Goal: Task Accomplishment & Management: Manage account settings

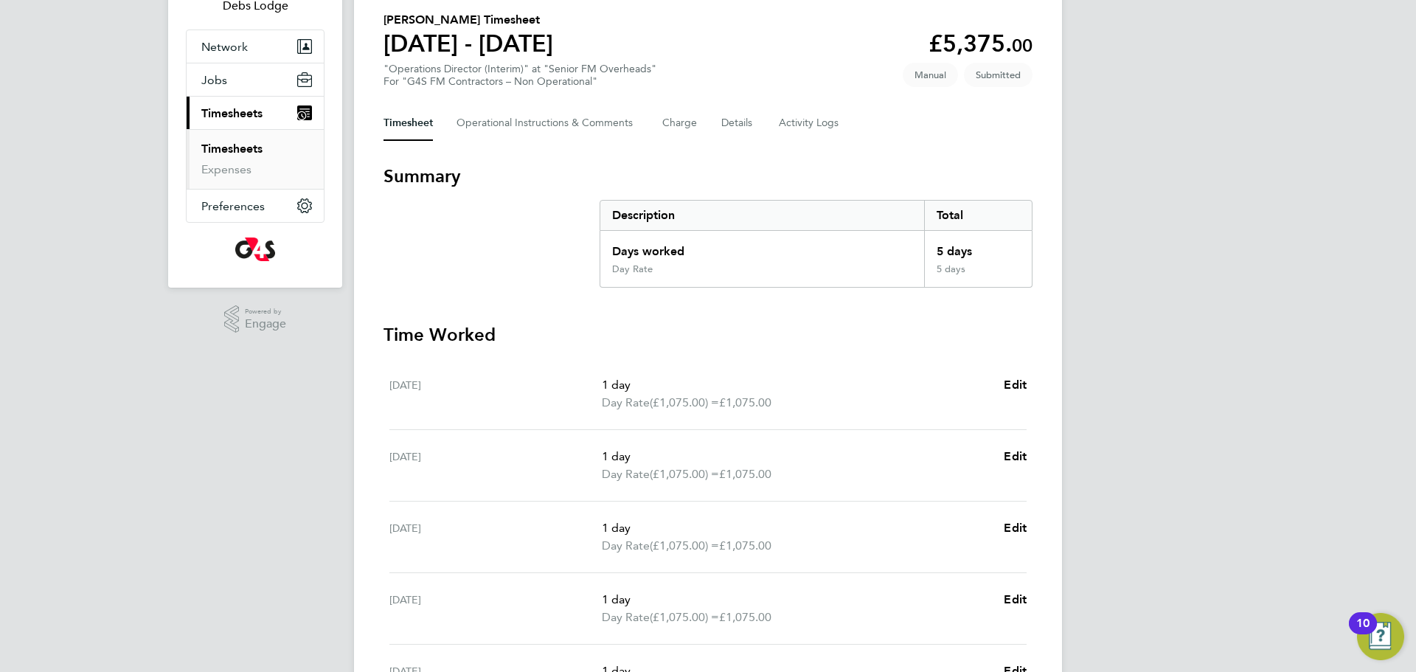
scroll to position [107, 0]
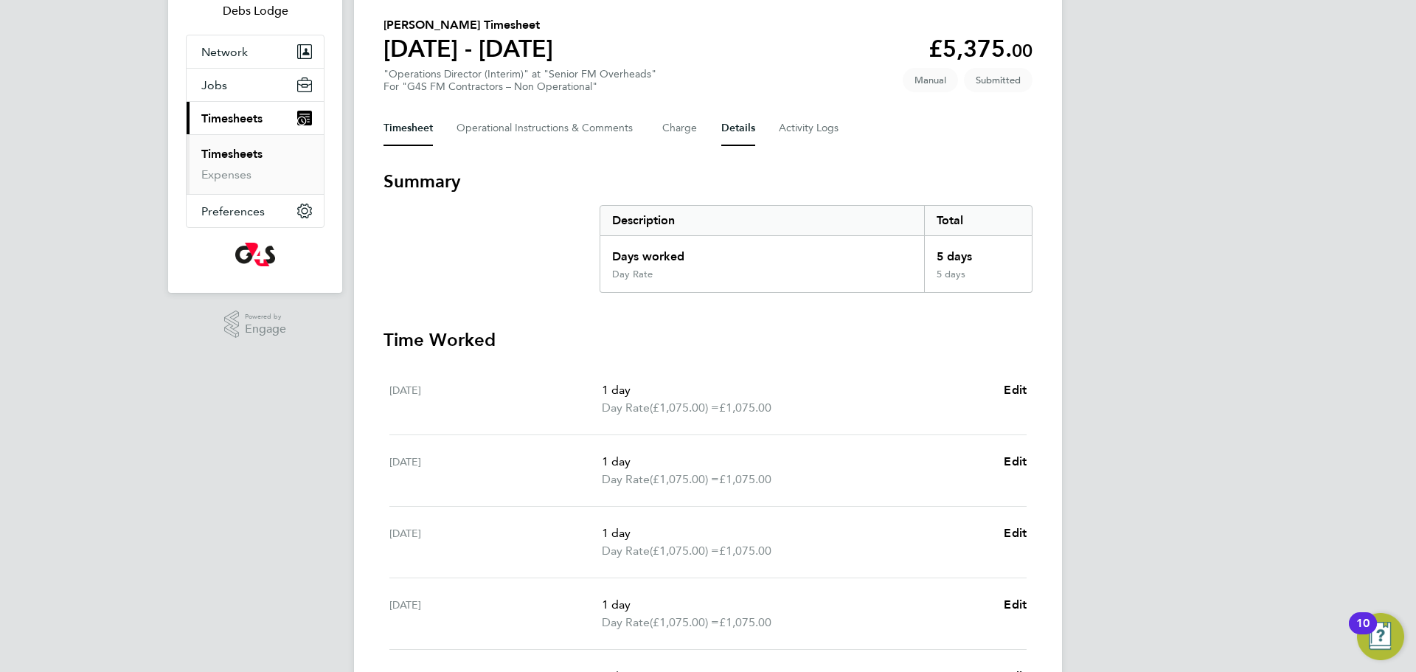
click at [732, 133] on button "Details" at bounding box center [739, 128] width 34 height 35
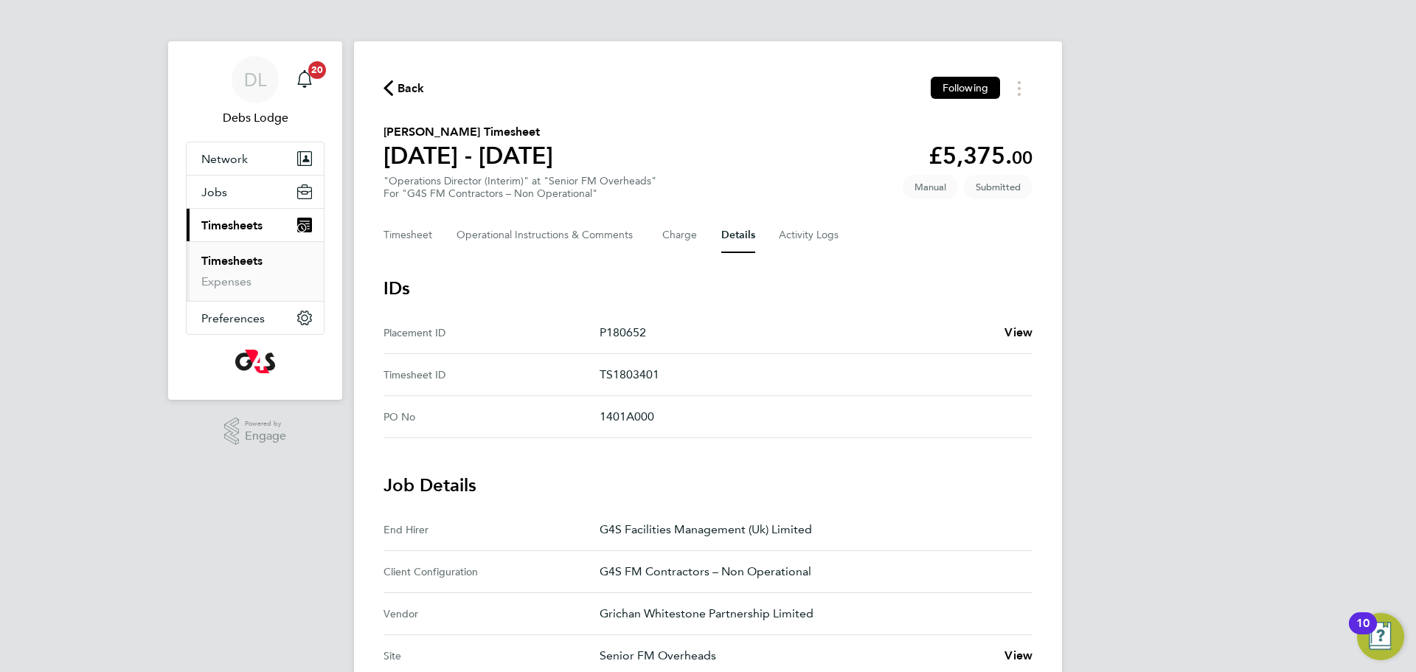
click at [632, 377] on p "TS1803401" at bounding box center [810, 375] width 421 height 18
copy p "TS1803401"
click at [401, 245] on button "Timesheet" at bounding box center [408, 235] width 49 height 35
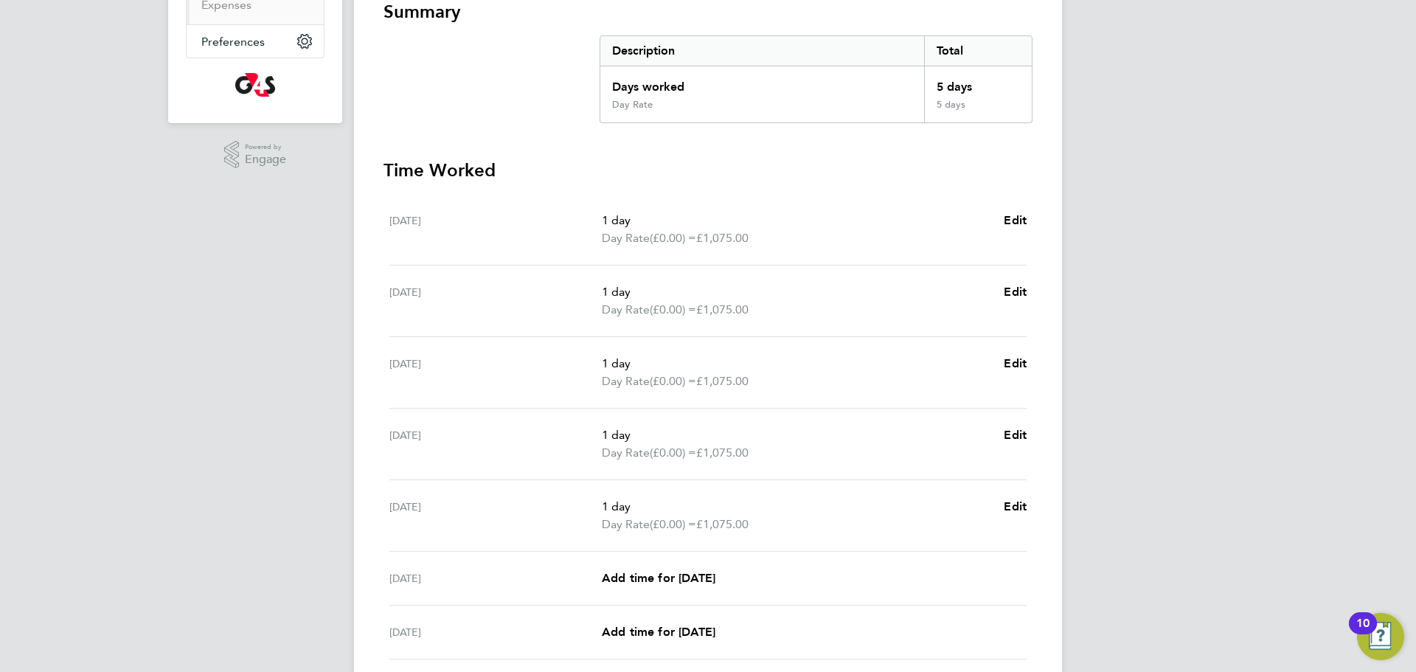
scroll to position [394, 0]
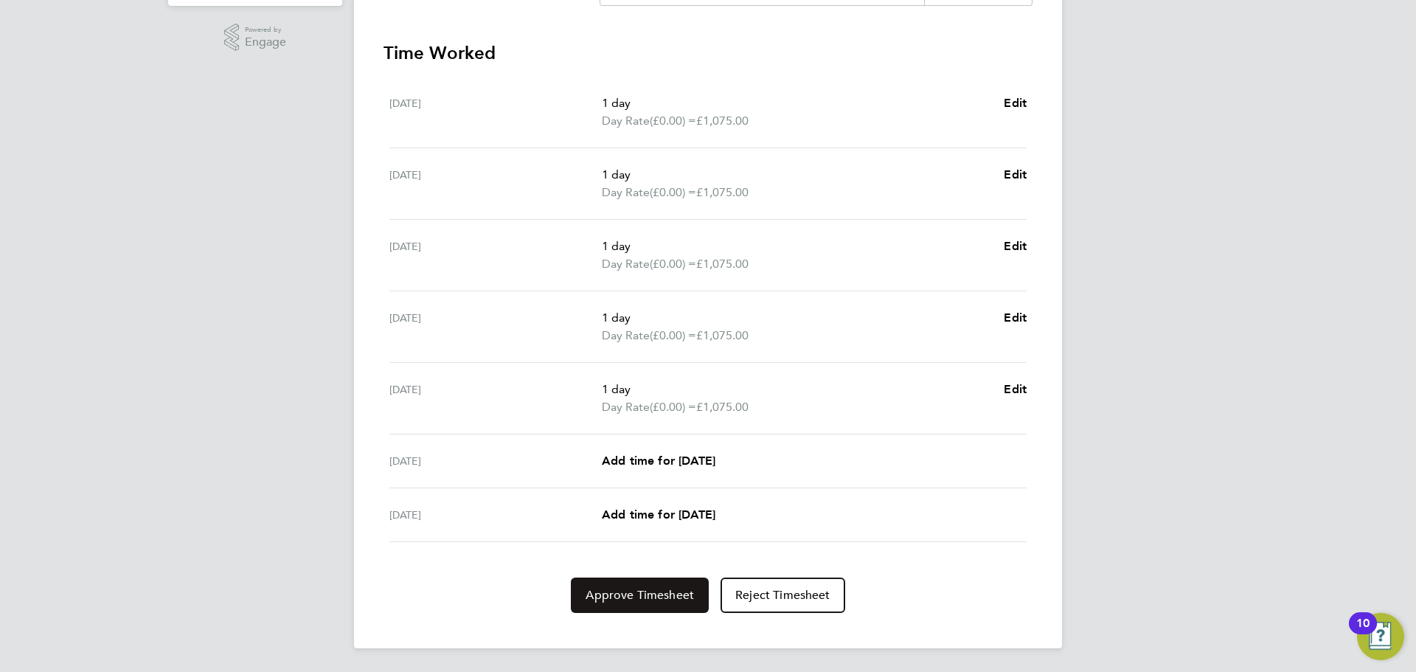
click at [636, 601] on span "Approve Timesheet" at bounding box center [640, 595] width 108 height 15
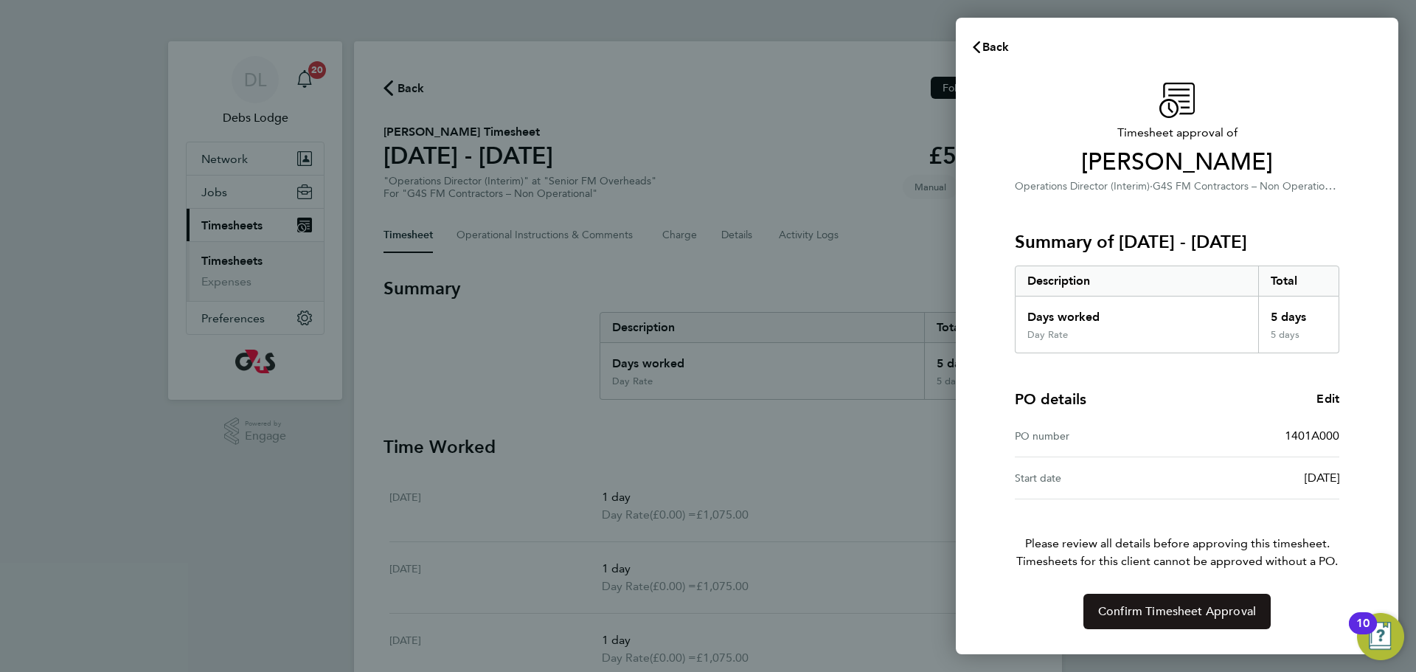
click at [1093, 617] on button "Confirm Timesheet Approval" at bounding box center [1177, 611] width 187 height 35
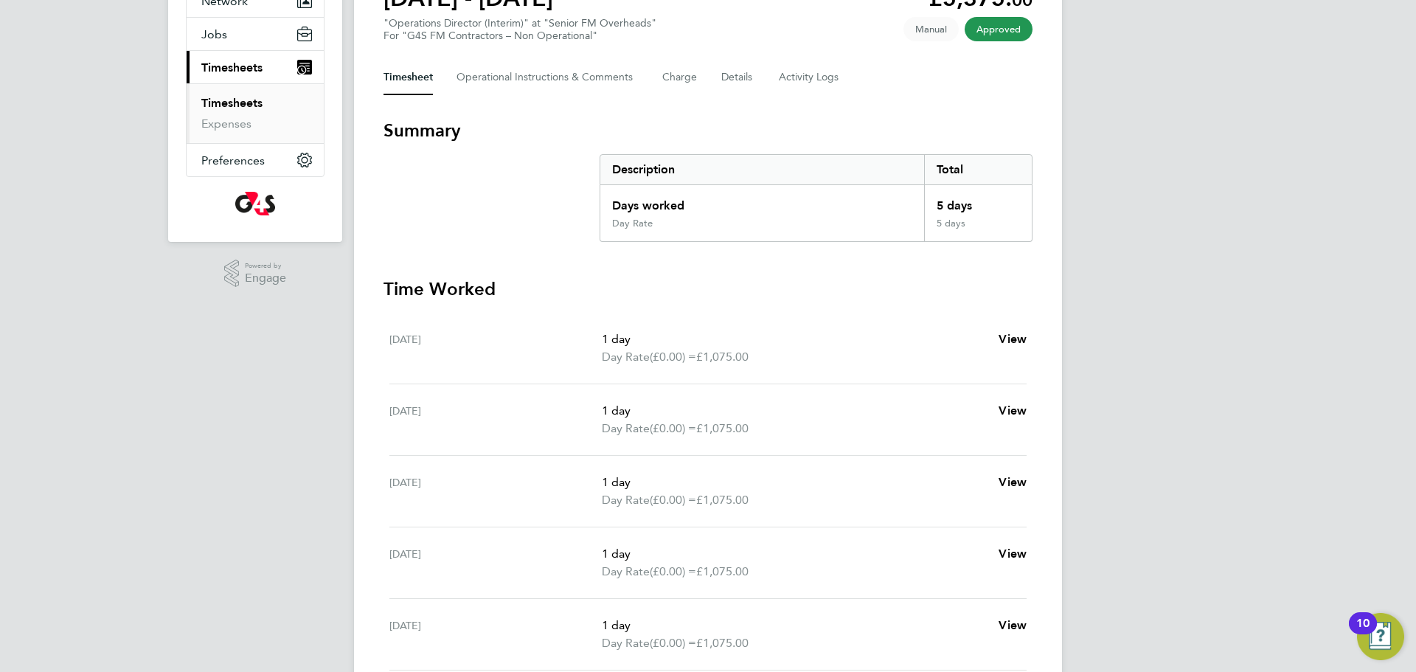
scroll to position [140, 0]
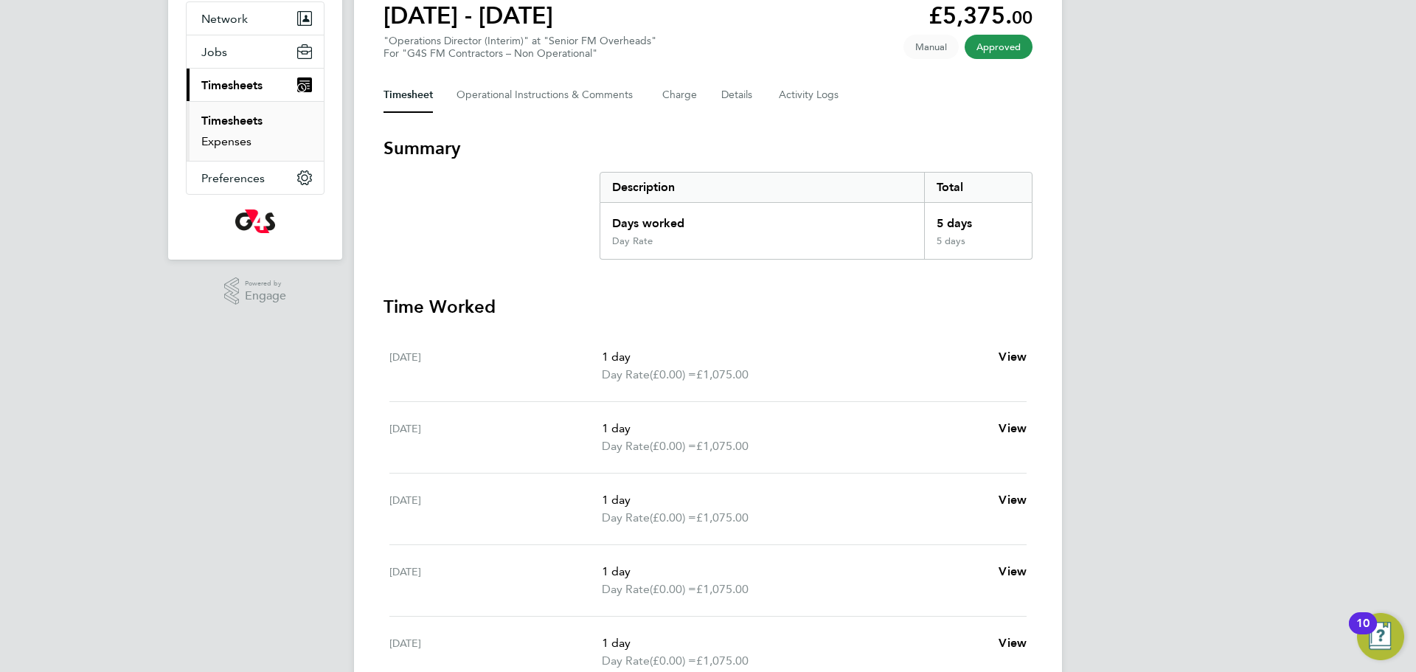
click at [240, 139] on link "Expenses" at bounding box center [226, 141] width 50 height 14
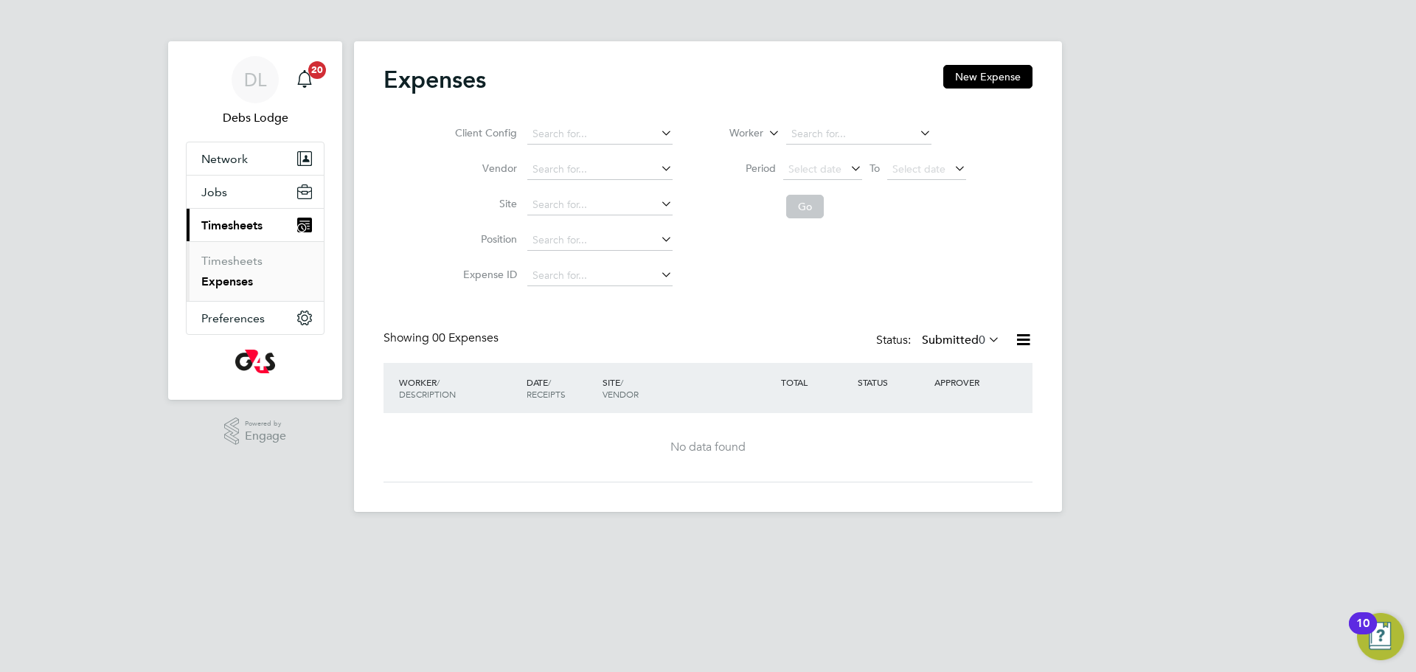
click at [986, 339] on icon at bounding box center [986, 339] width 0 height 21
click at [971, 429] on li "Approved" at bounding box center [951, 428] width 68 height 21
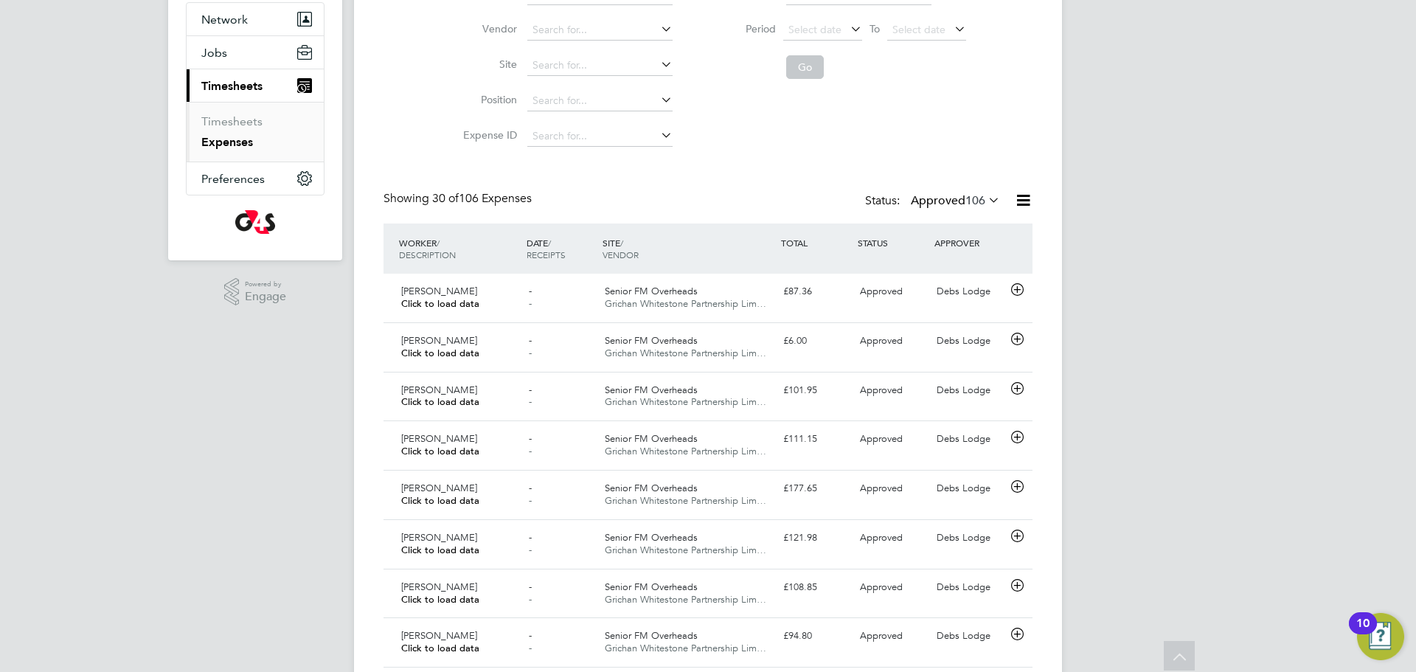
click at [986, 200] on icon at bounding box center [986, 200] width 0 height 21
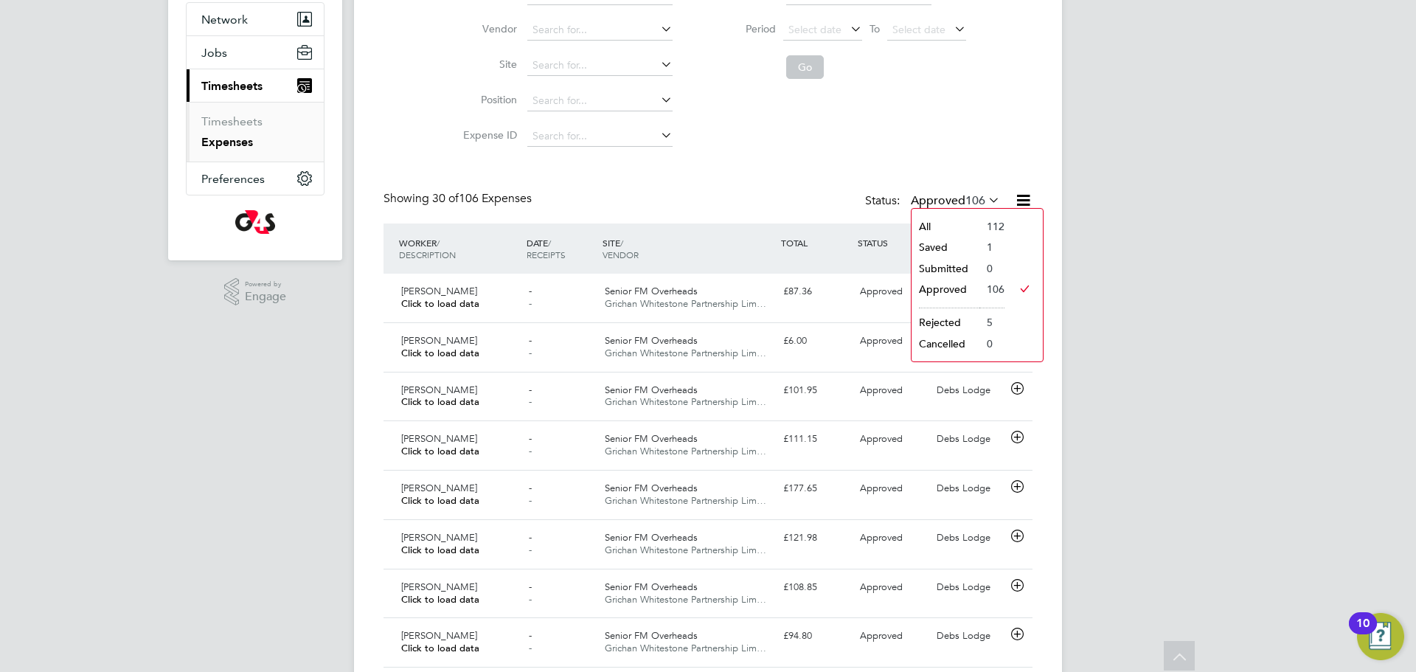
click at [946, 249] on li "Saved" at bounding box center [946, 247] width 68 height 21
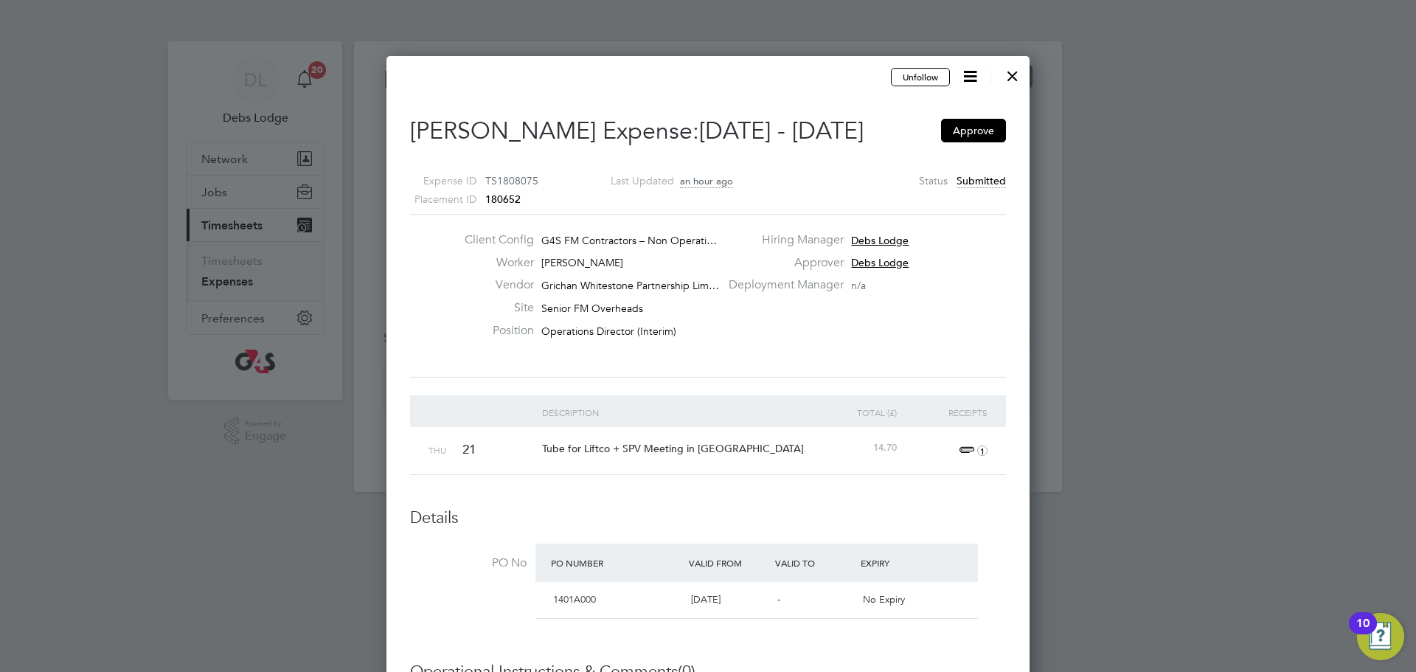
click at [969, 446] on span "1" at bounding box center [971, 451] width 32 height 18
click at [848, 522] on link "Screenshot [DATE] 08.31.15.png" at bounding box center [807, 521] width 154 height 22
drag, startPoint x: 412, startPoint y: 130, endPoint x: 918, endPoint y: 115, distance: 506.3
click at [918, 116] on h2 "[PERSON_NAME] Expense: [DATE] - [DATE] Approve" at bounding box center [708, 131] width 596 height 31
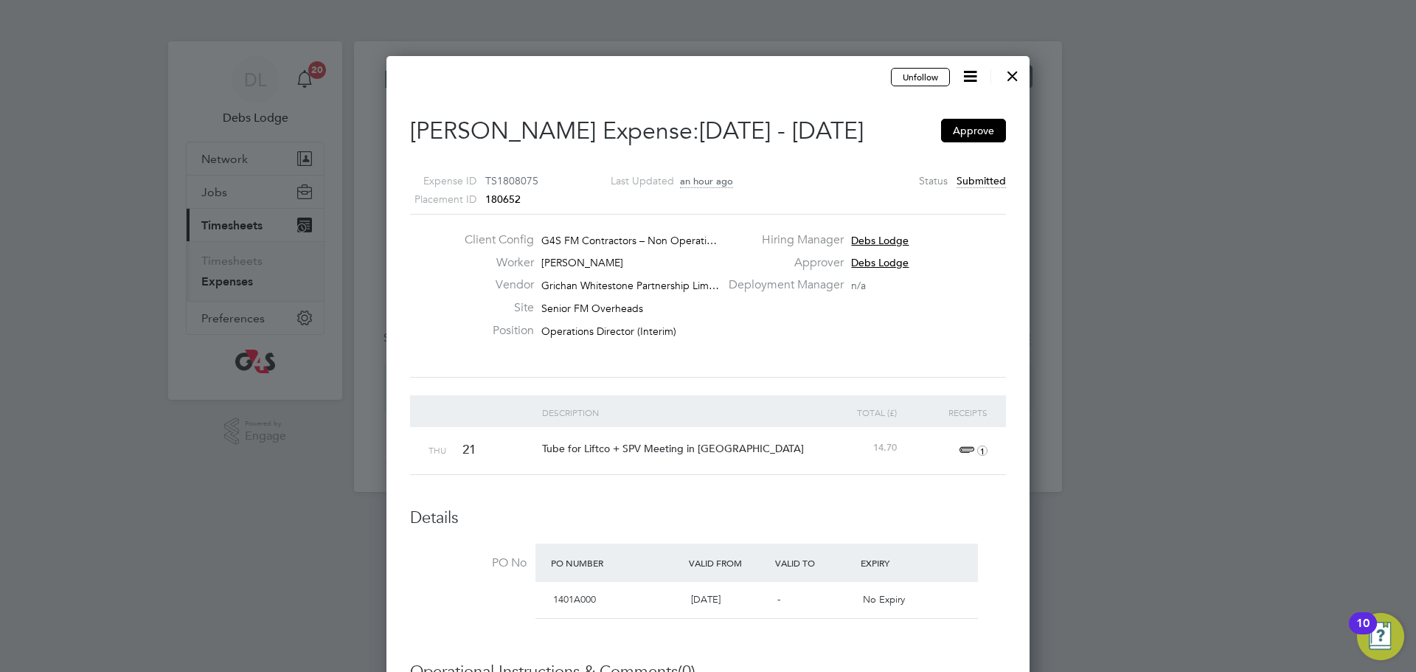
copy h2 "[PERSON_NAME] Expense: [DATE] - [DATE]"
click at [519, 178] on span "TS1808075" at bounding box center [511, 180] width 53 height 13
copy span "TS1808075"
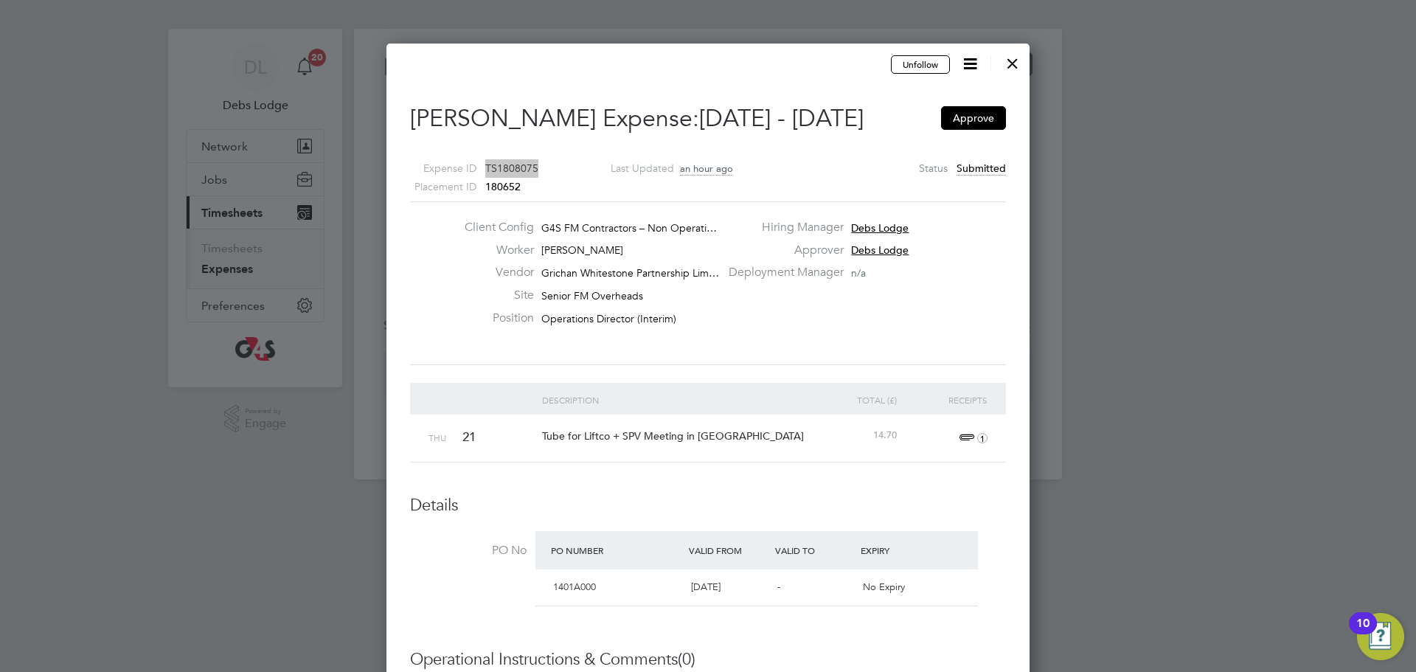
scroll to position [0, 0]
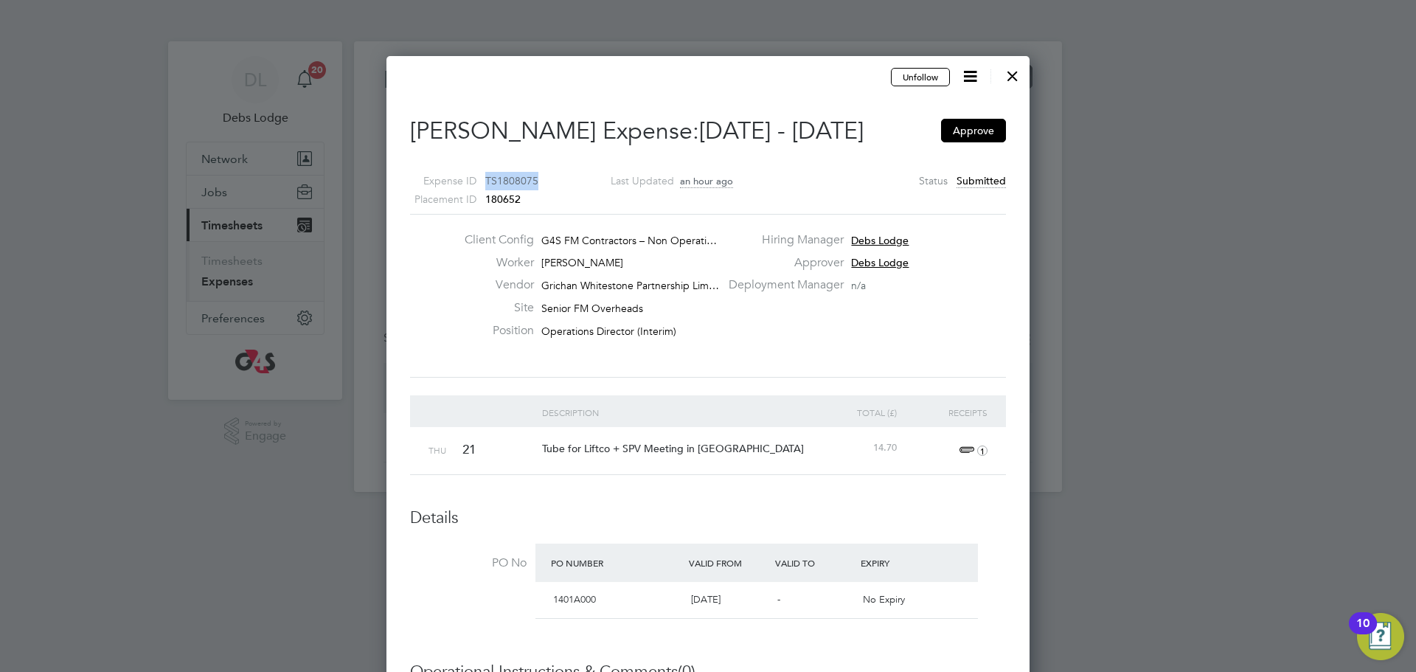
click at [1014, 82] on div at bounding box center [1013, 72] width 27 height 27
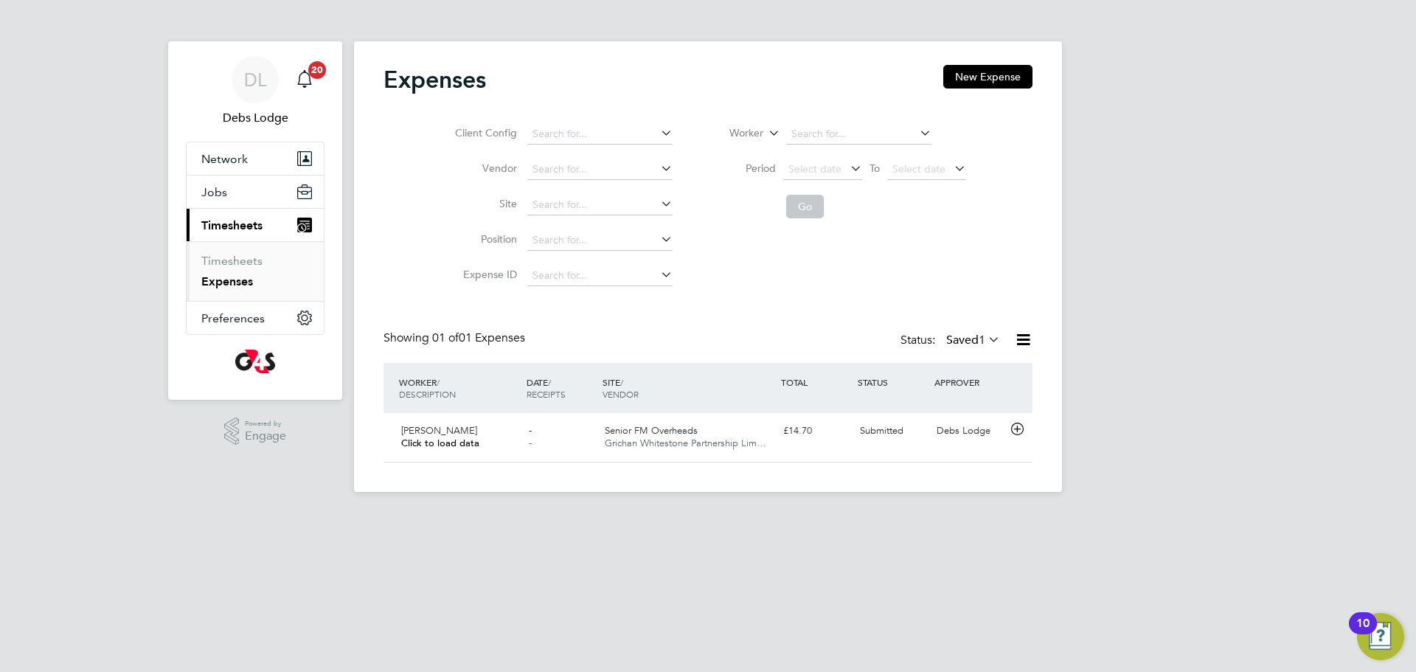
scroll to position [38, 179]
click at [1023, 427] on icon at bounding box center [1017, 429] width 18 height 12
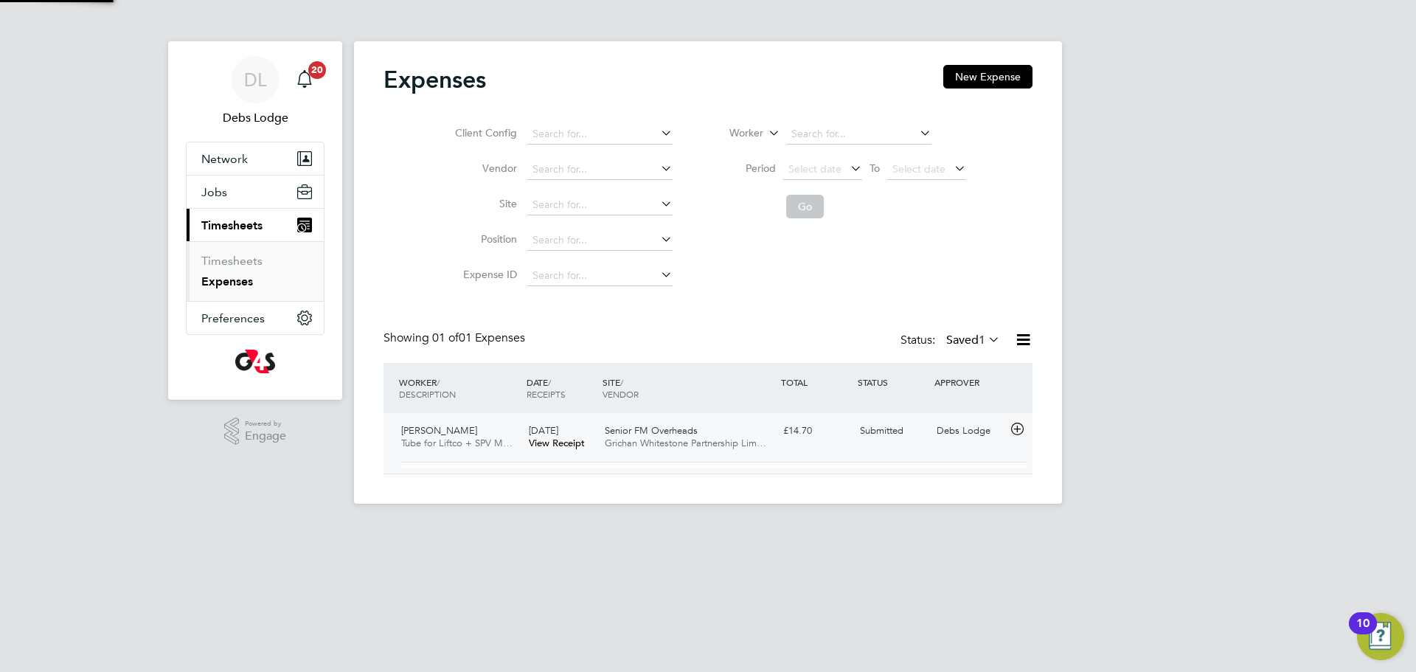
scroll to position [24, 266]
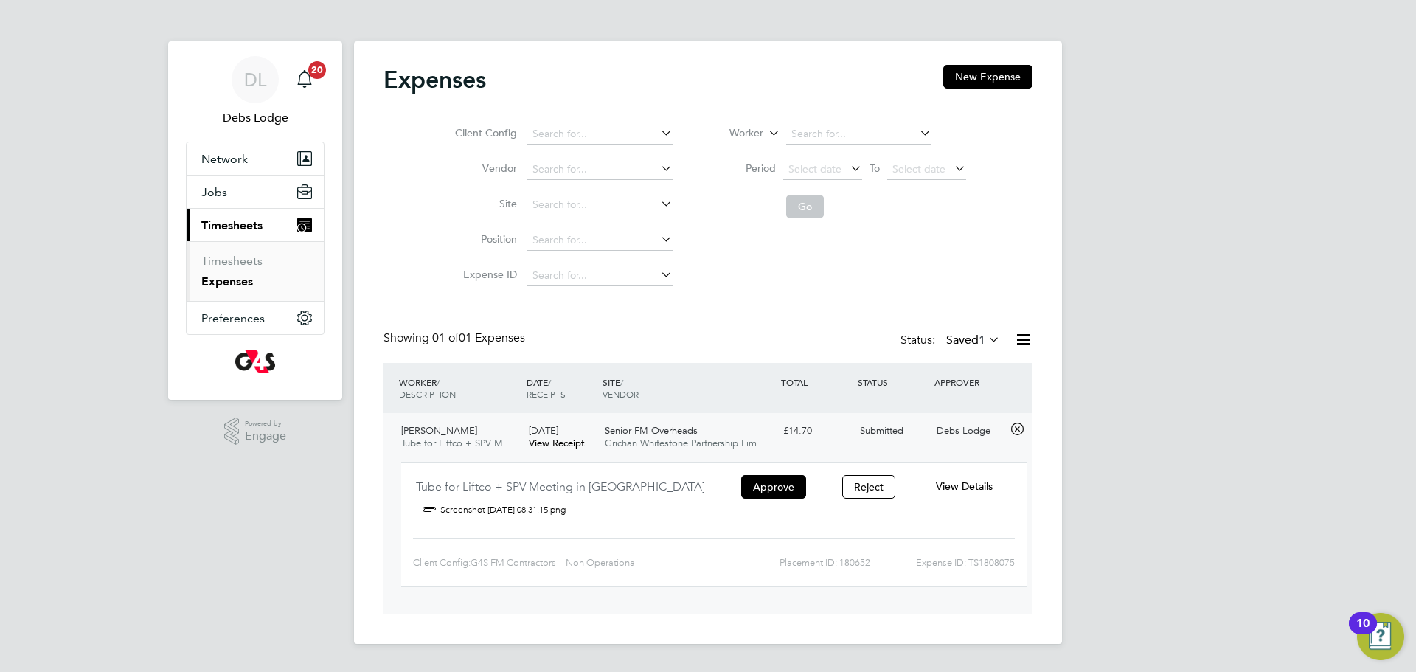
click at [994, 564] on div "Expense ID: TS1808075" at bounding box center [943, 563] width 145 height 24
copy div "TS1808075"
click at [784, 488] on button "Approve" at bounding box center [773, 487] width 65 height 24
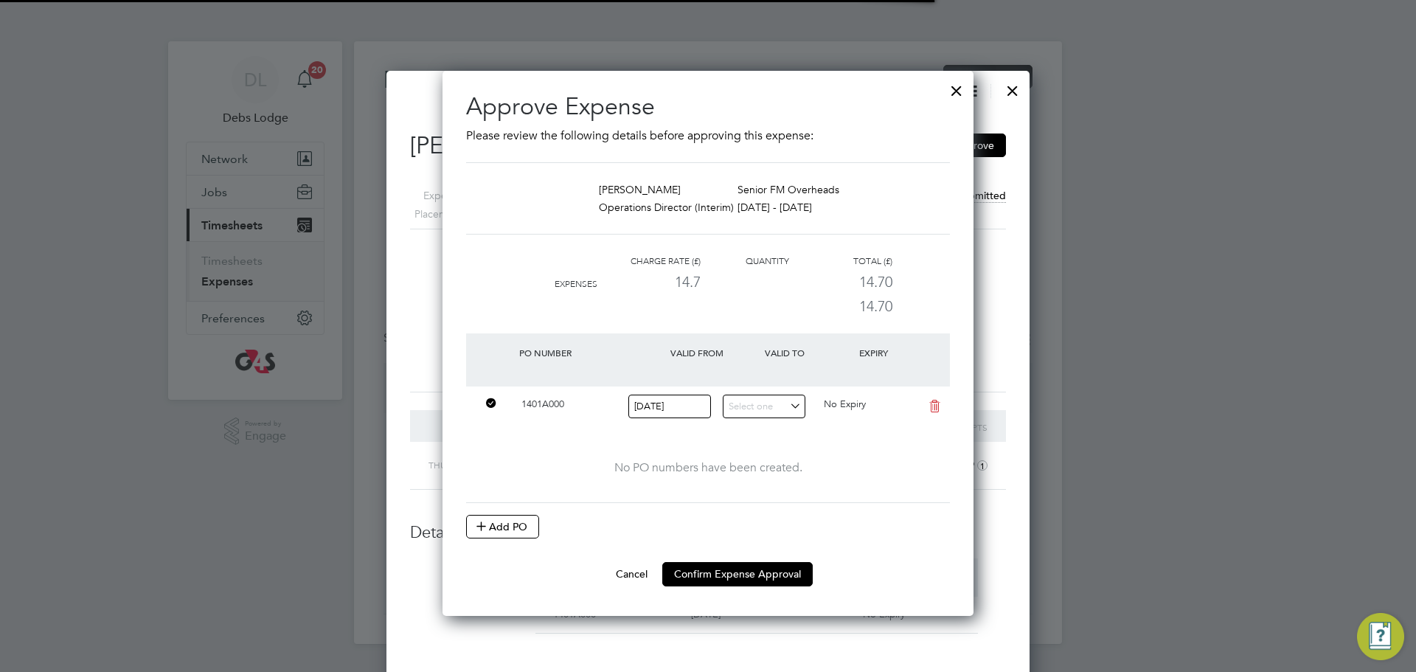
scroll to position [24, 268]
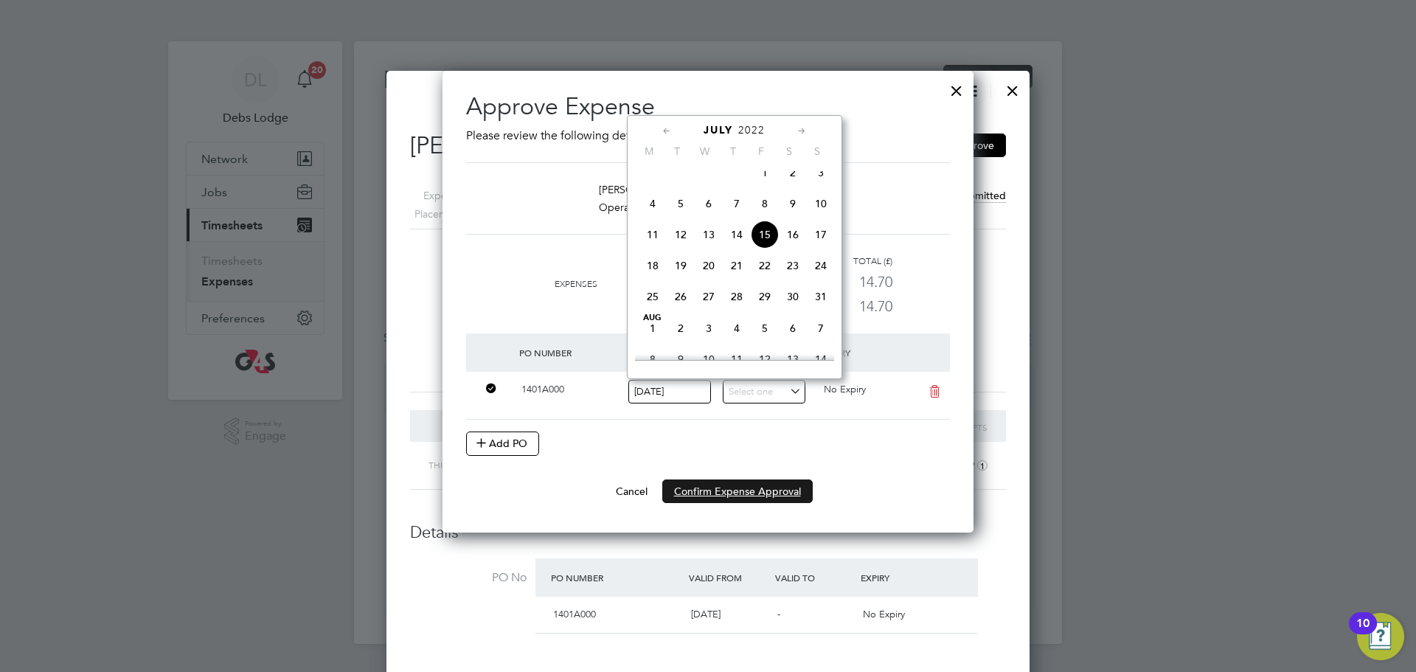
click at [788, 493] on button "Confirm Expense Approval" at bounding box center [737, 492] width 151 height 24
